Goal: Navigation & Orientation: Find specific page/section

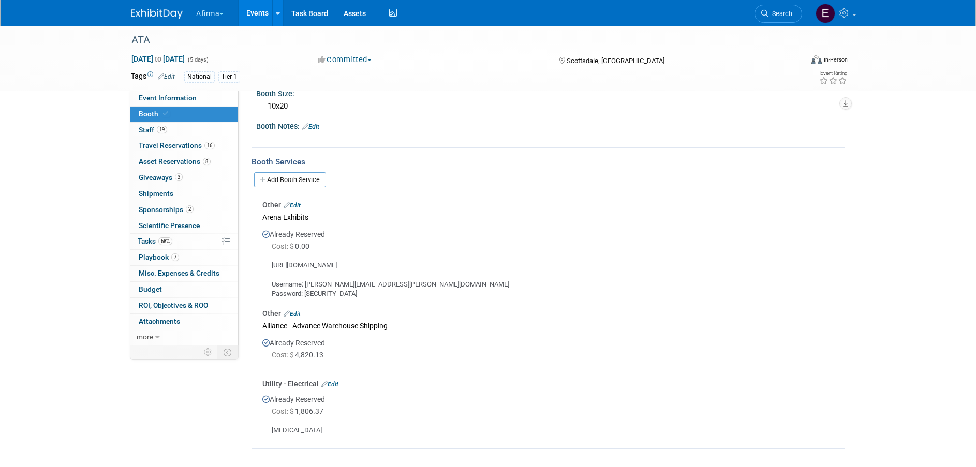
click at [215, 10] on button "Afirma" at bounding box center [215, 11] width 41 height 23
click at [234, 79] on link "Afirma" at bounding box center [234, 78] width 76 height 14
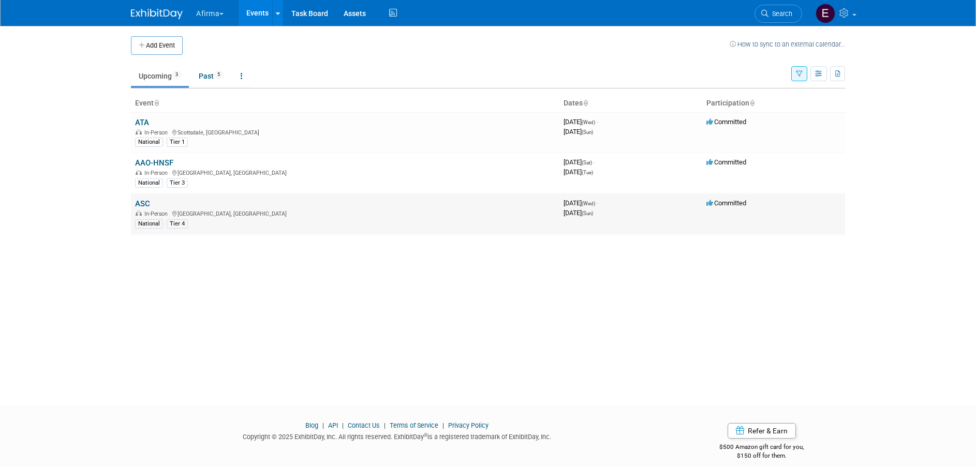
click at [148, 200] on link "ASC" at bounding box center [142, 203] width 15 height 9
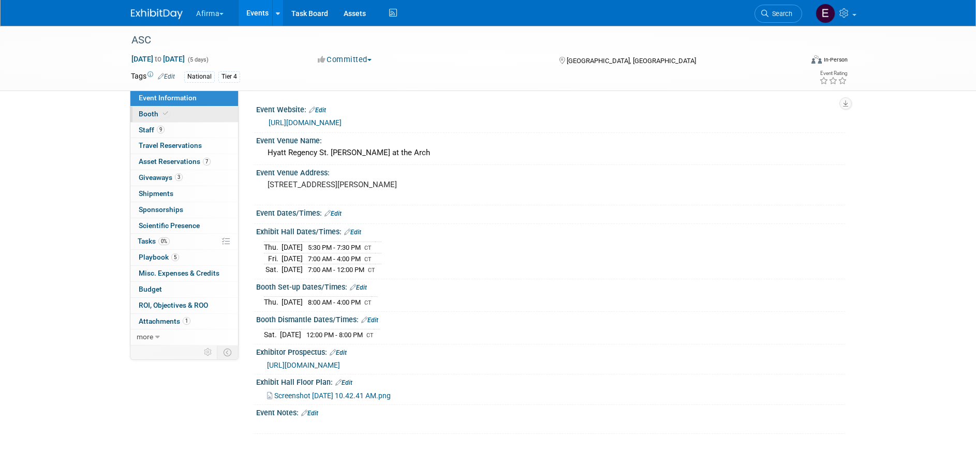
click at [181, 113] on link "Booth" at bounding box center [184, 115] width 108 height 16
